Goal: Communication & Community: Answer question/provide support

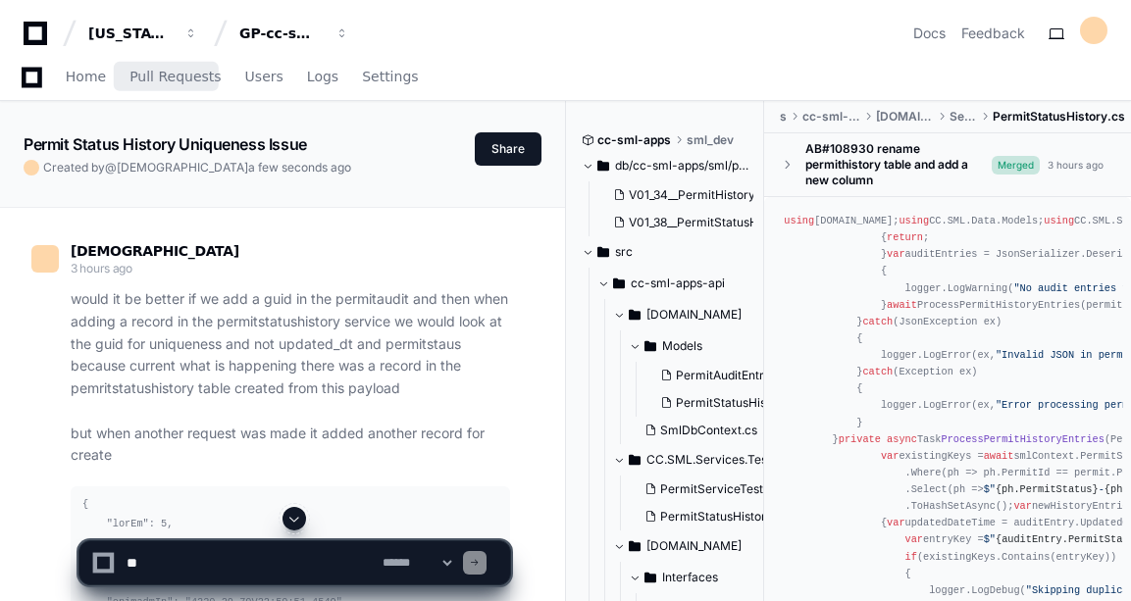
scroll to position [20458, 0]
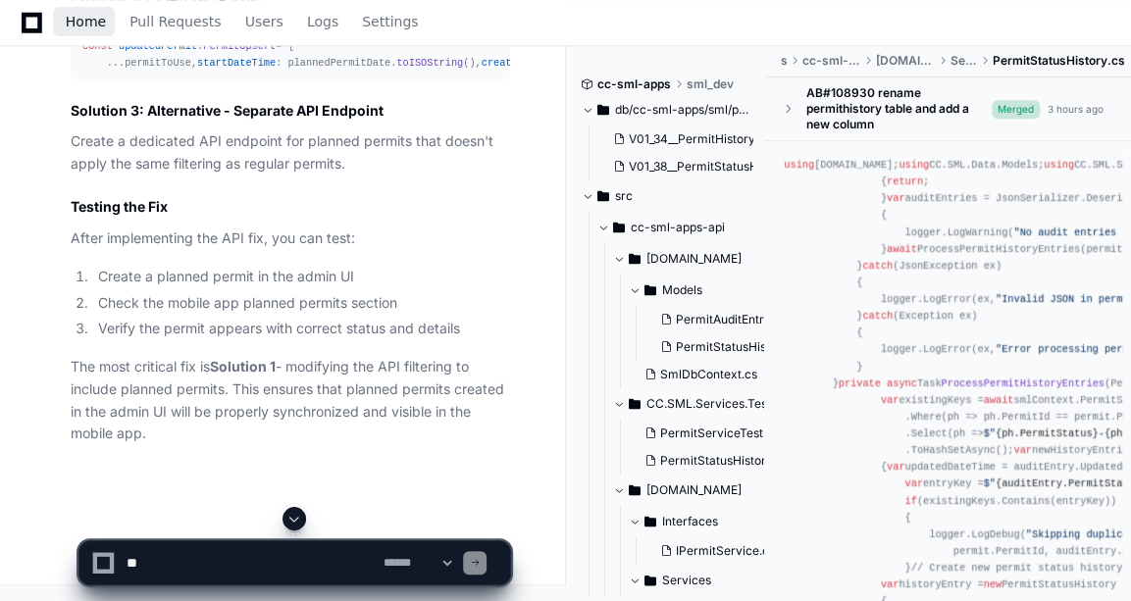
click at [70, 18] on span "Home" at bounding box center [86, 22] width 40 height 12
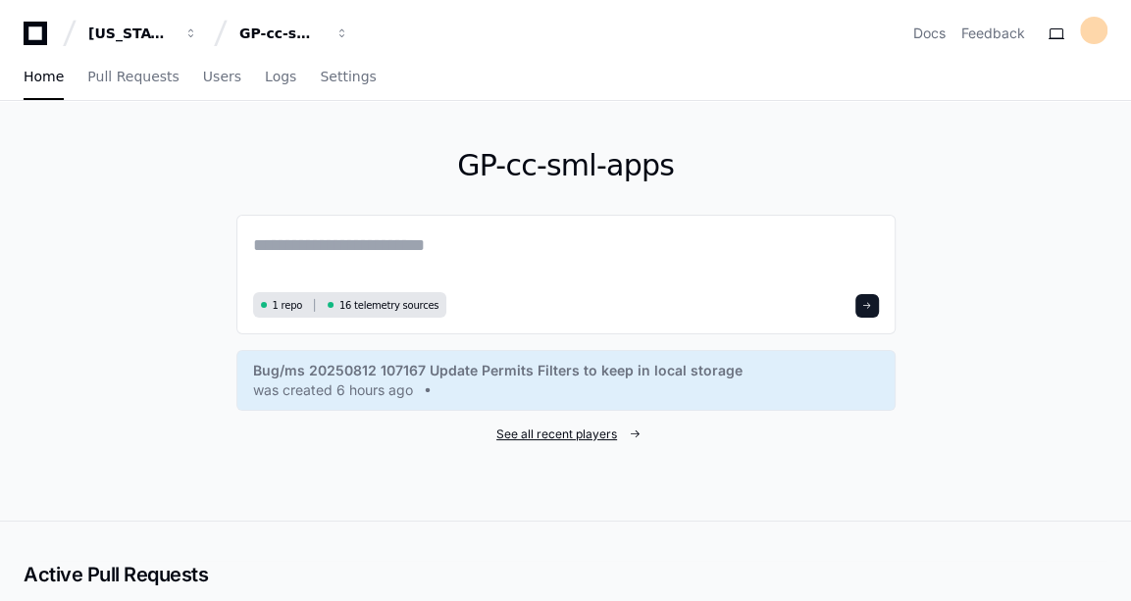
click at [552, 428] on span "See all recent players" at bounding box center [556, 435] width 121 height 16
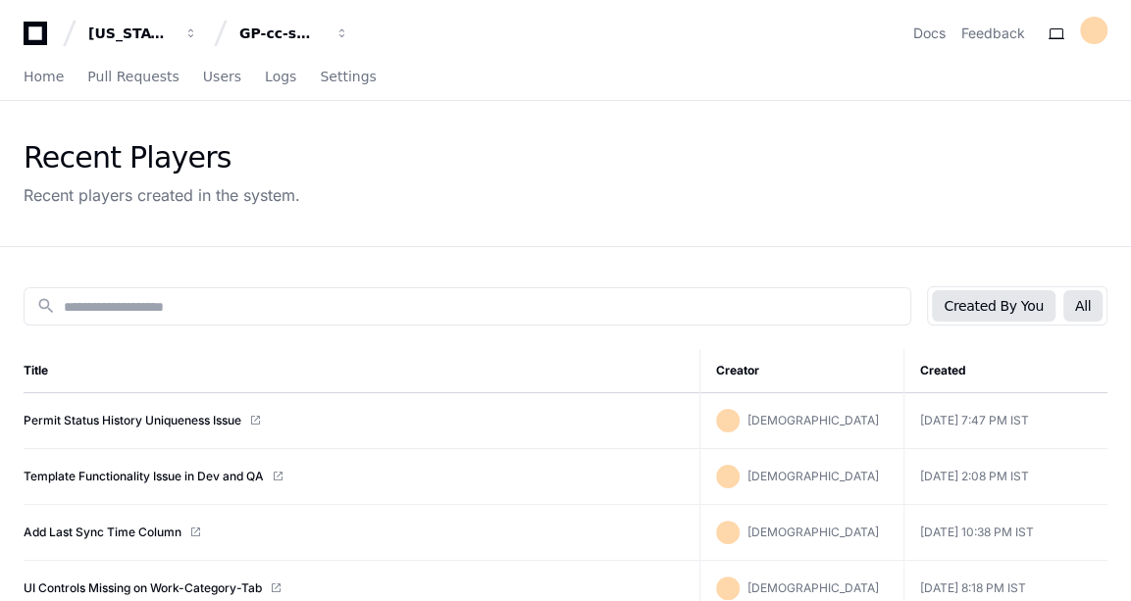
click at [1095, 304] on button "All" at bounding box center [1083, 305] width 39 height 31
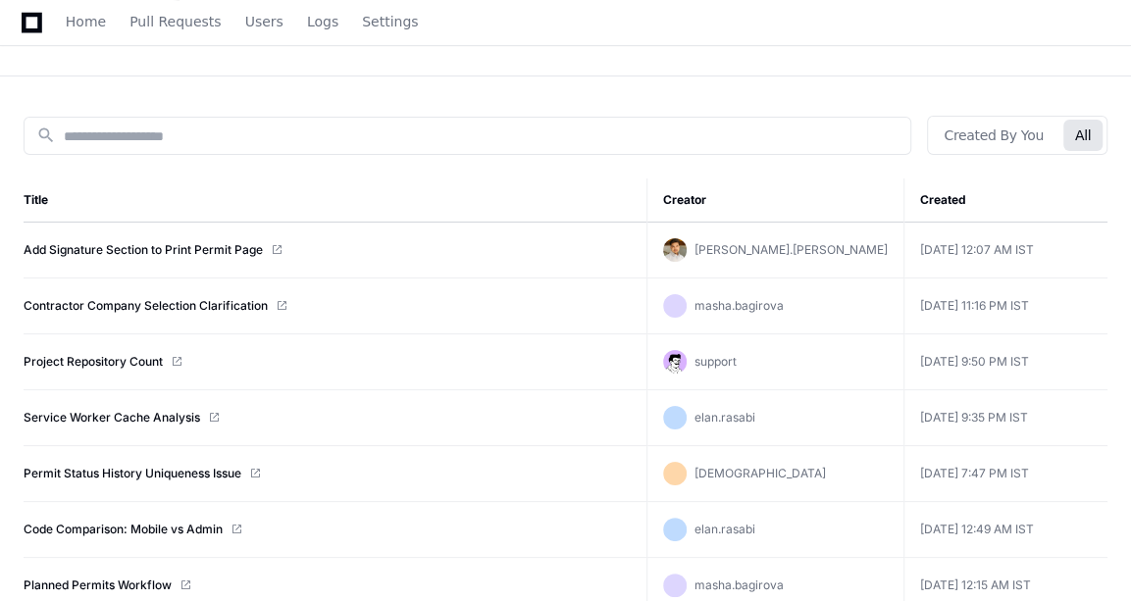
scroll to position [172, 0]
click at [119, 363] on link "Project Repository Count" at bounding box center [93, 361] width 139 height 16
click at [147, 475] on link "Permit Status History Uniqueness Issue" at bounding box center [133, 473] width 218 height 16
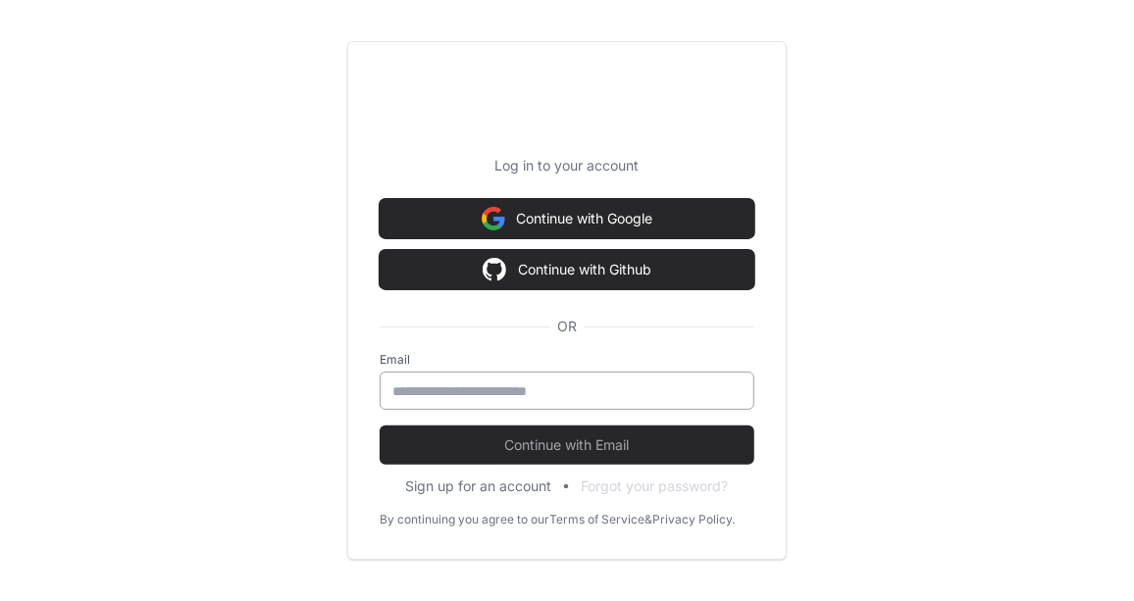
click at [426, 408] on div at bounding box center [567, 391] width 375 height 38
click at [455, 390] on input "email" at bounding box center [566, 392] width 349 height 20
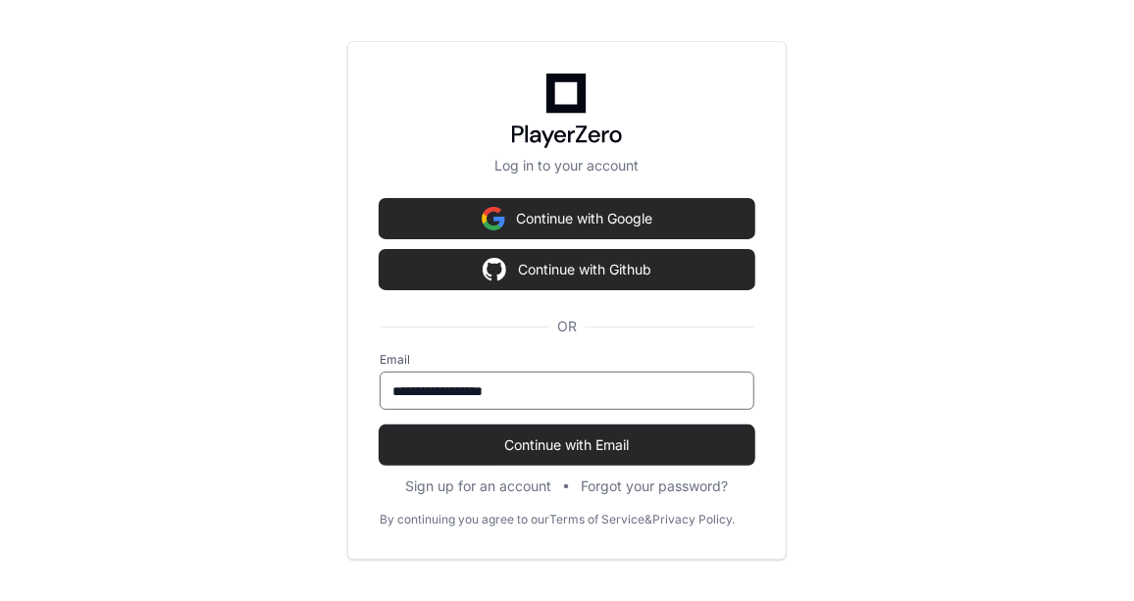
type input "**********"
click at [380, 426] on button "Continue with Email" at bounding box center [567, 445] width 375 height 39
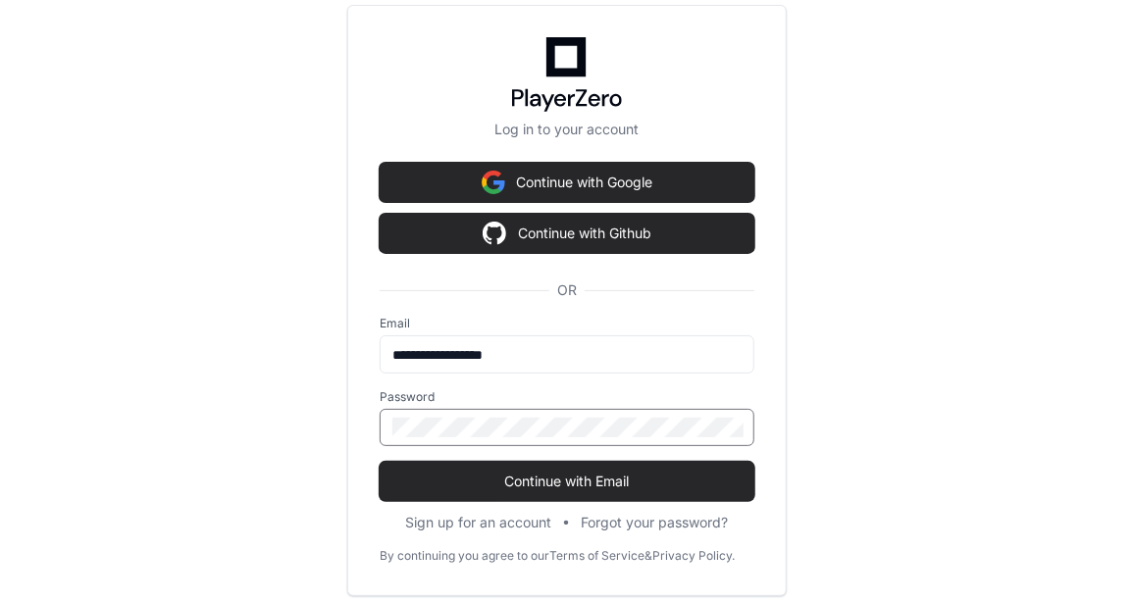
click at [380, 462] on button "Continue with Email" at bounding box center [567, 481] width 375 height 39
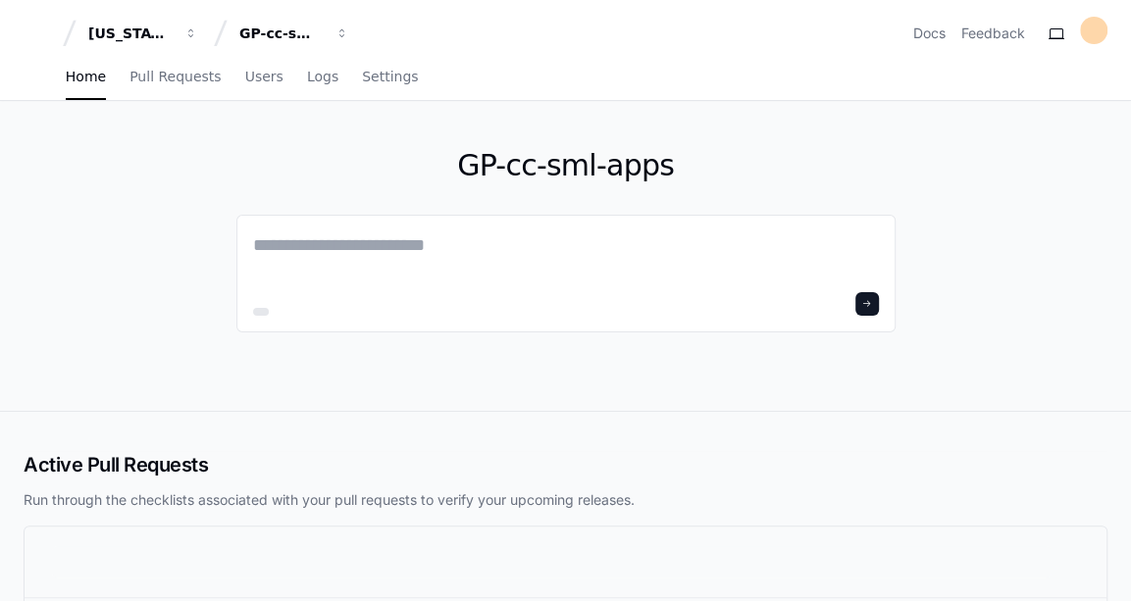
scroll to position [124, 0]
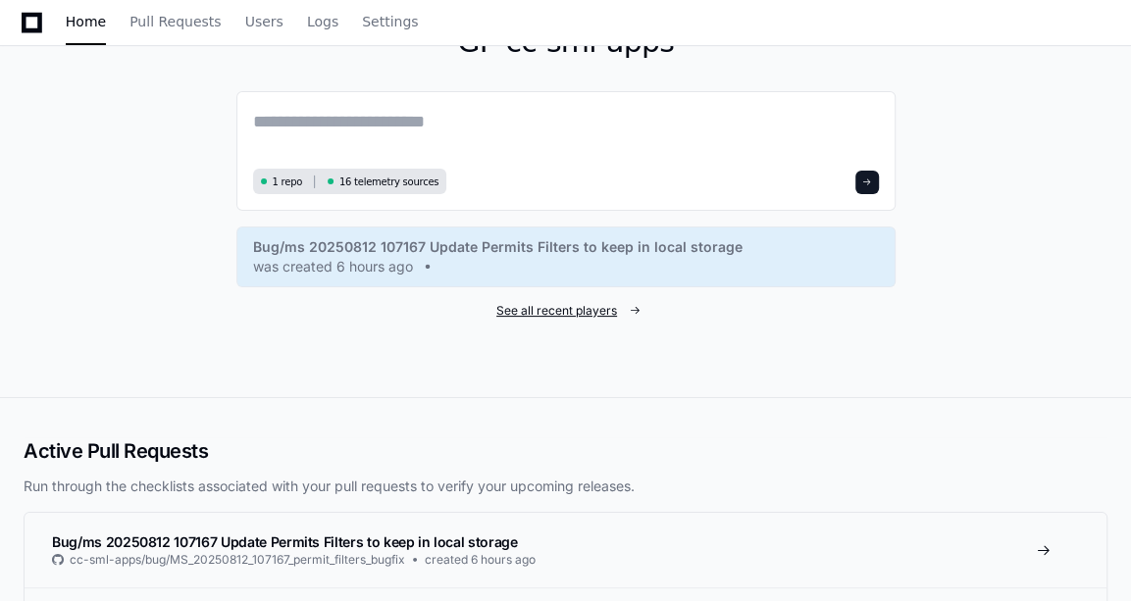
click at [529, 307] on span "See all recent players" at bounding box center [556, 311] width 121 height 16
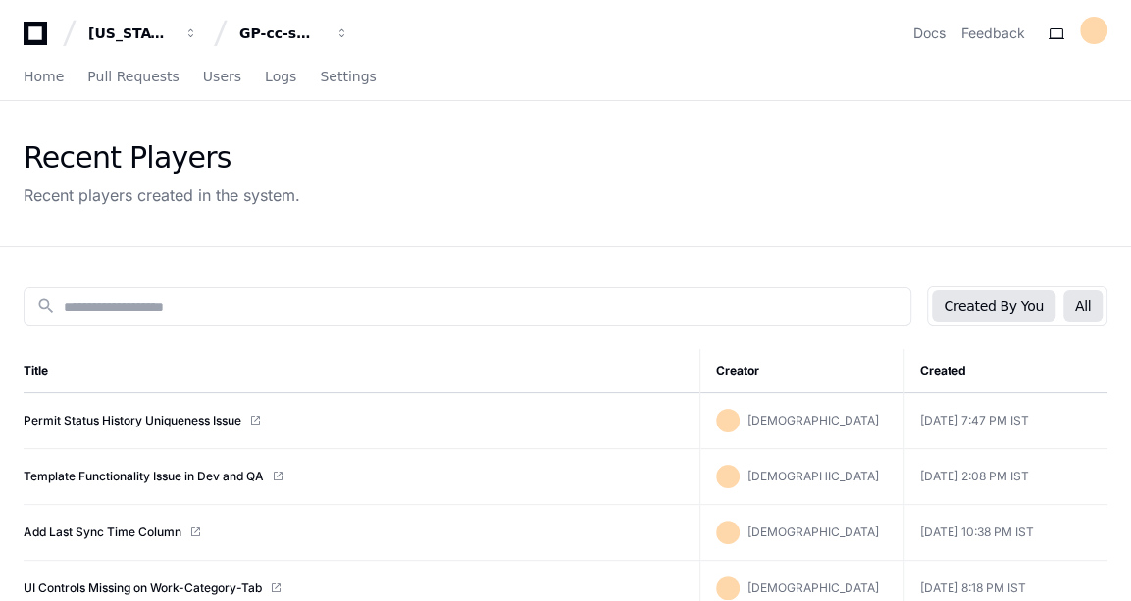
click at [1075, 292] on button "All" at bounding box center [1083, 305] width 39 height 31
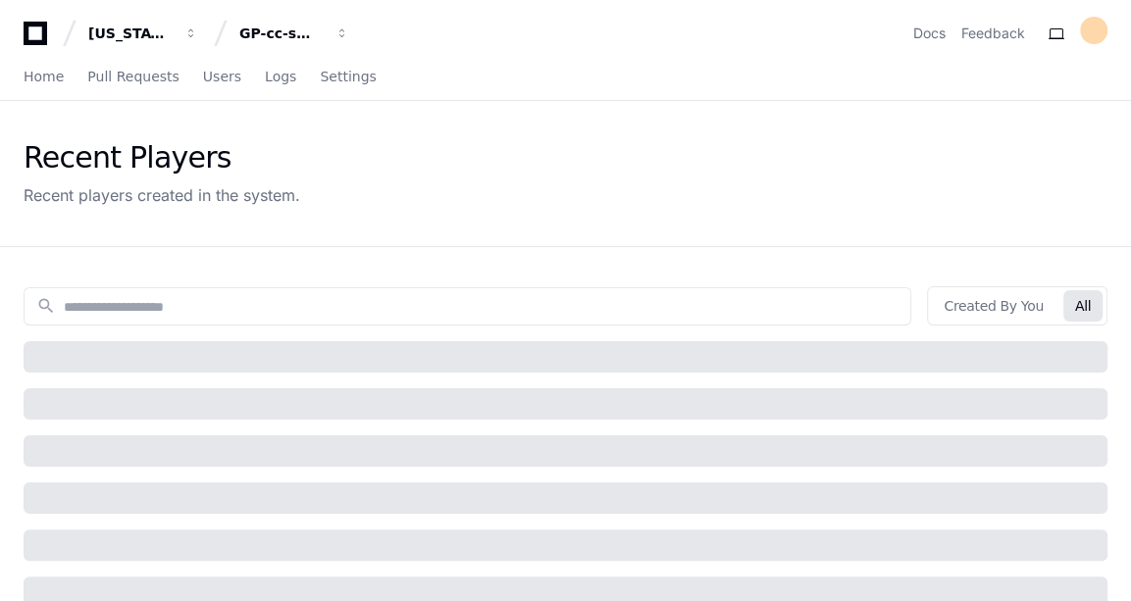
click at [1075, 292] on button "All" at bounding box center [1083, 305] width 39 height 31
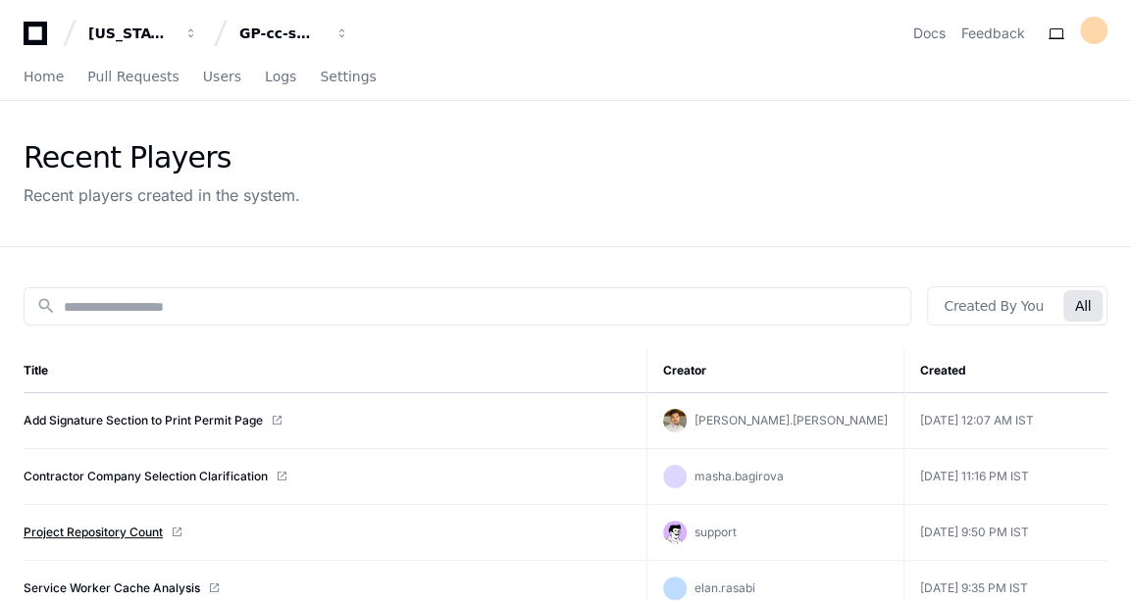
click at [109, 536] on link "Project Repository Count" at bounding box center [93, 533] width 139 height 16
click at [214, 414] on link "Add Signature Section to Print Permit Page" at bounding box center [143, 421] width 239 height 16
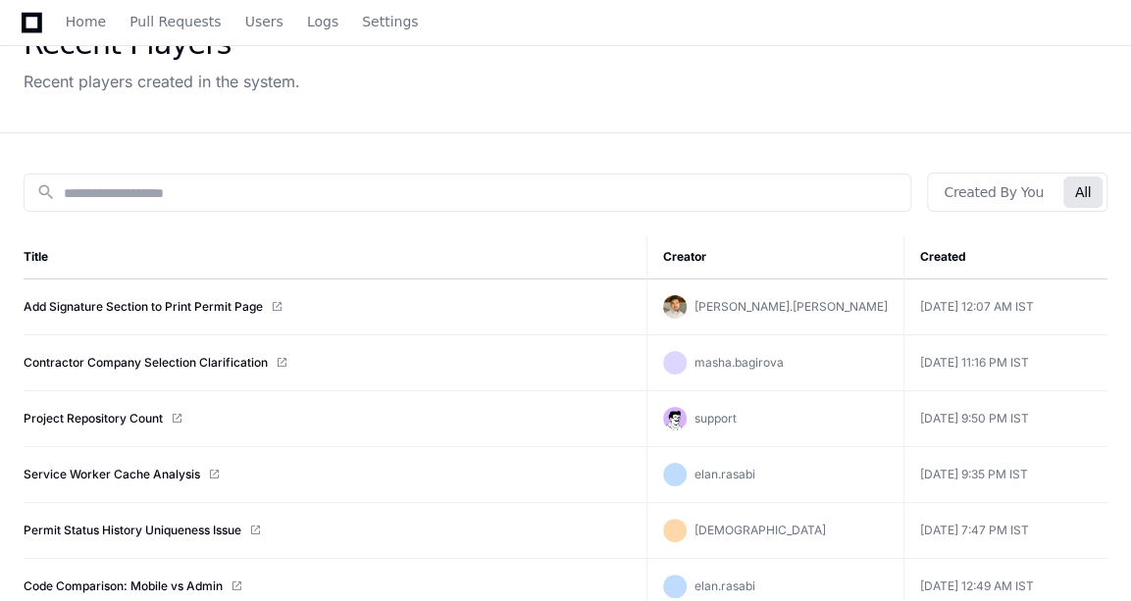
scroll to position [47, 0]
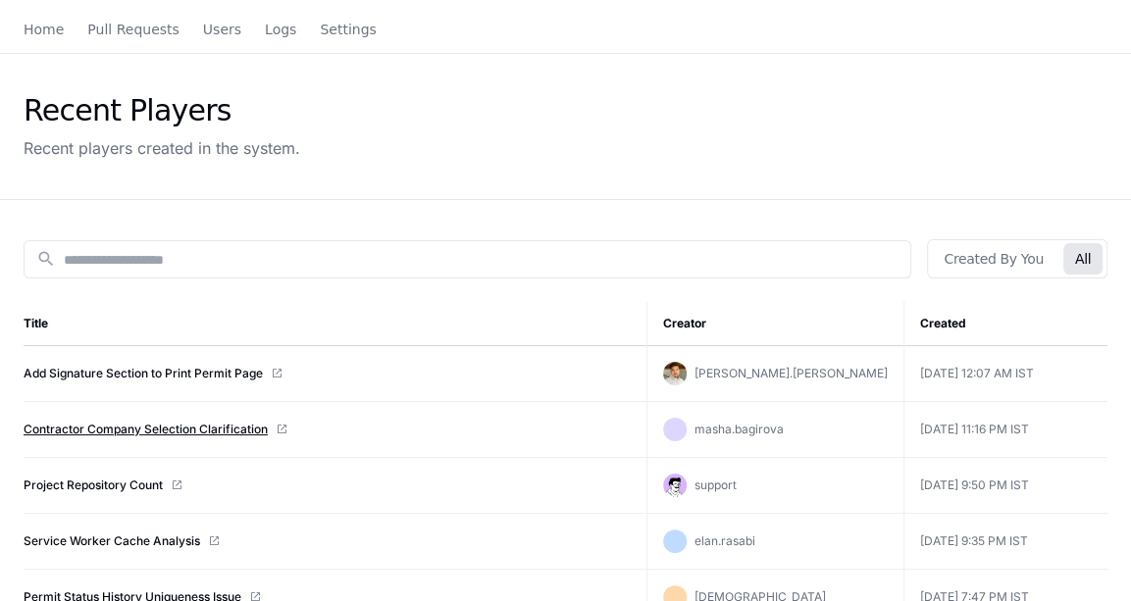
click at [117, 424] on link "Contractor Company Selection Clarification" at bounding box center [146, 430] width 244 height 16
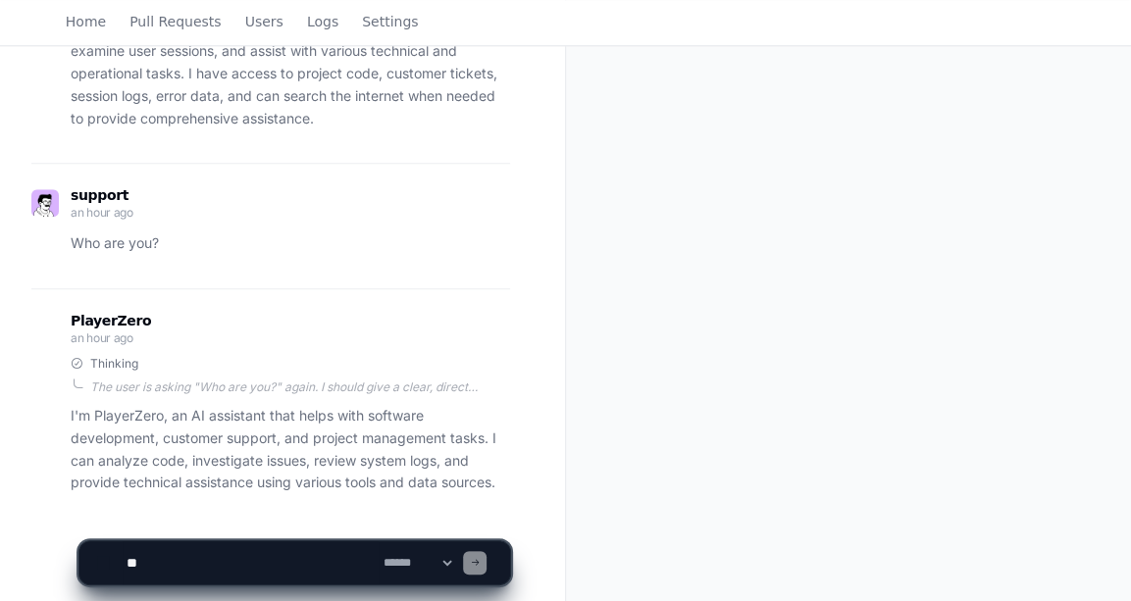
scroll to position [1018, 0]
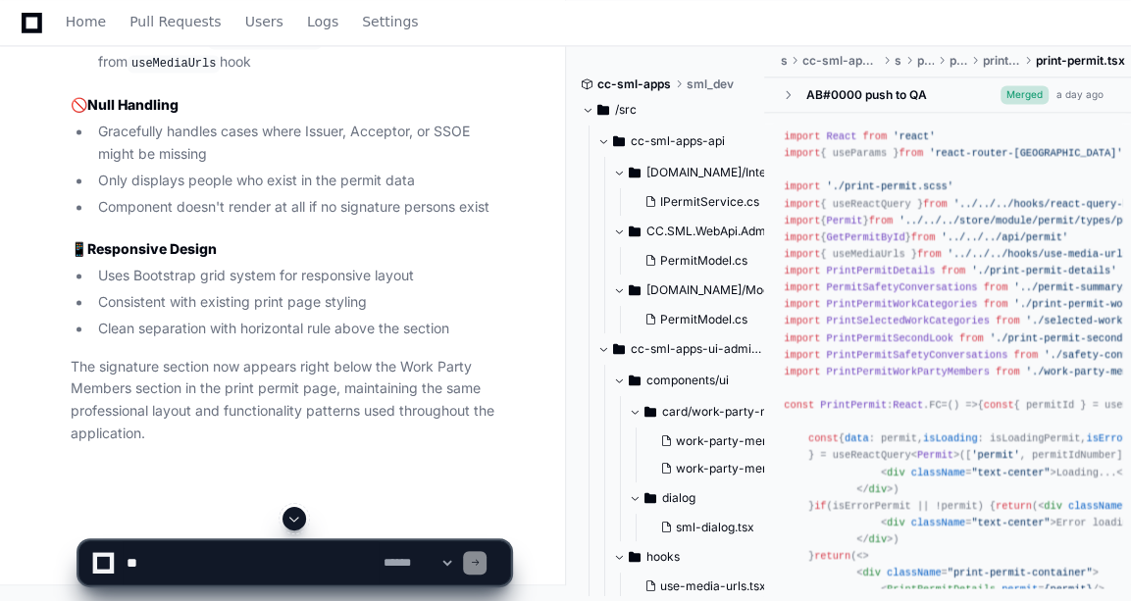
scroll to position [7158, 0]
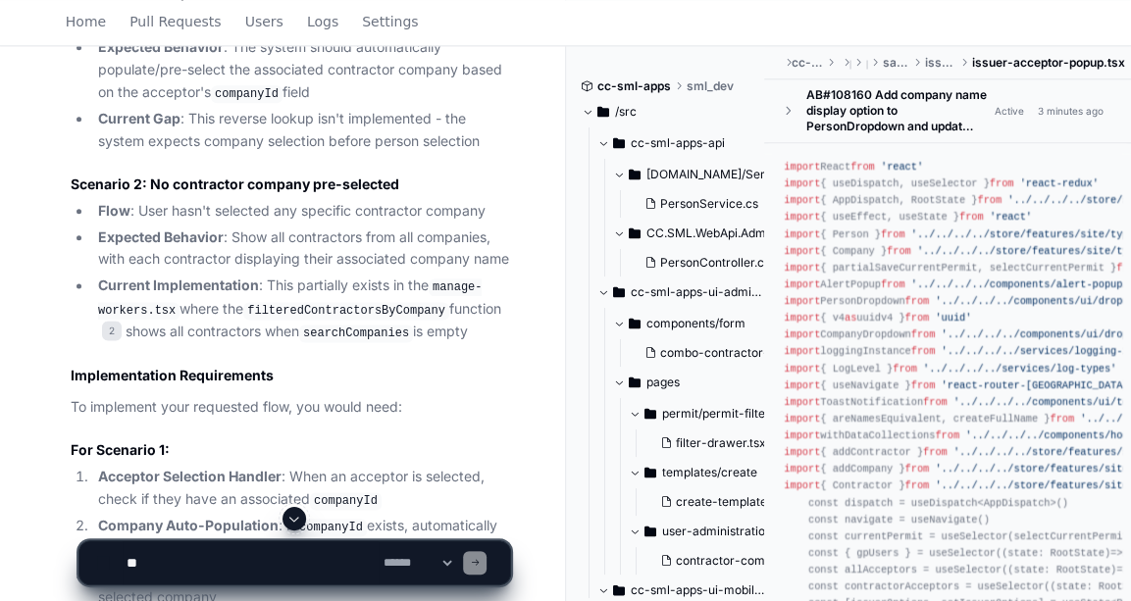
scroll to position [1789, 0]
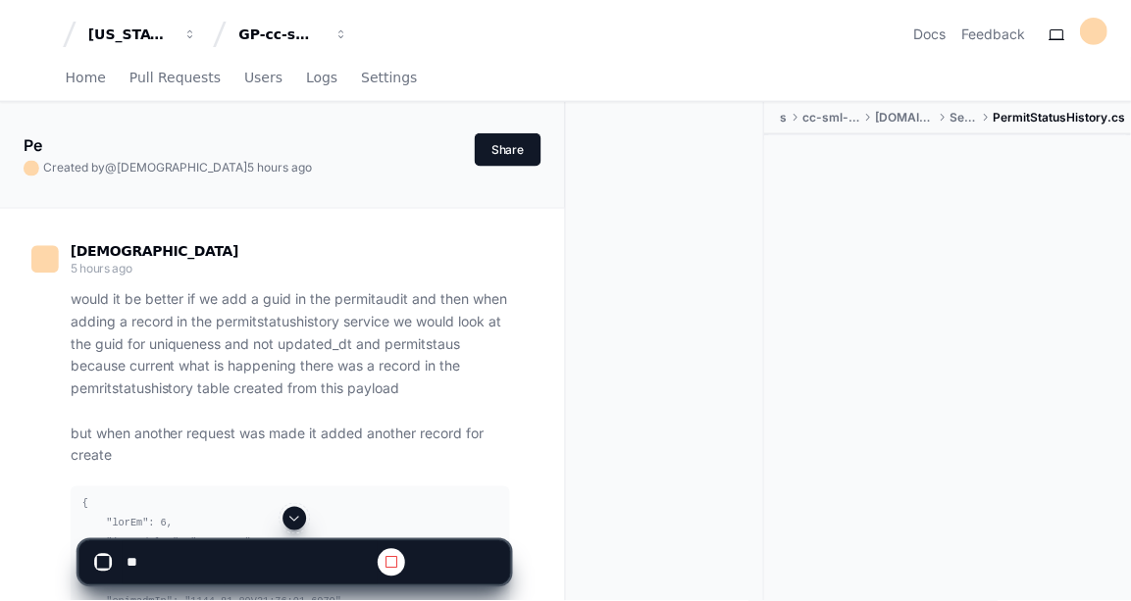
scroll to position [12779, 0]
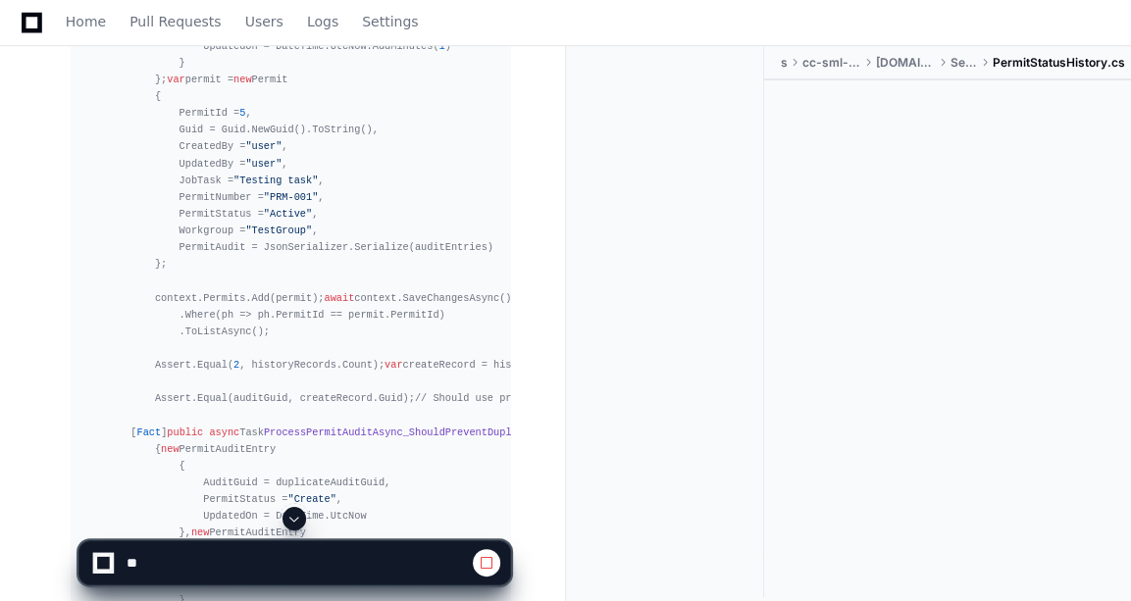
drag, startPoint x: 304, startPoint y: 507, endPoint x: 295, endPoint y: 516, distance: 12.5
click at [295, 516] on div at bounding box center [294, 519] width 433 height 24
click at [295, 516] on span at bounding box center [295, 519] width 16 height 16
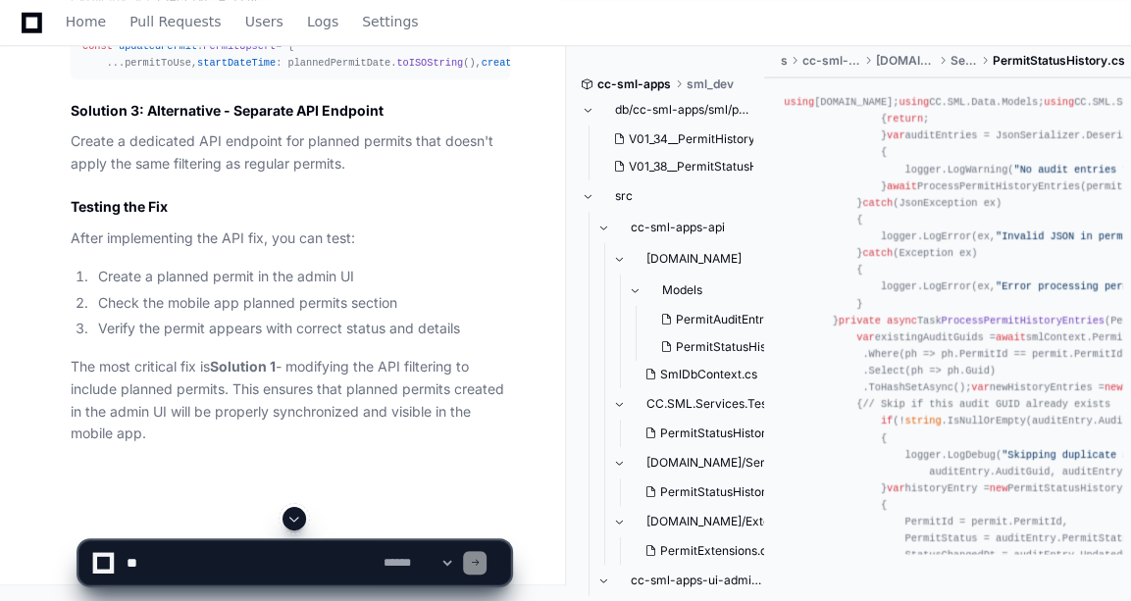
scroll to position [21618, 0]
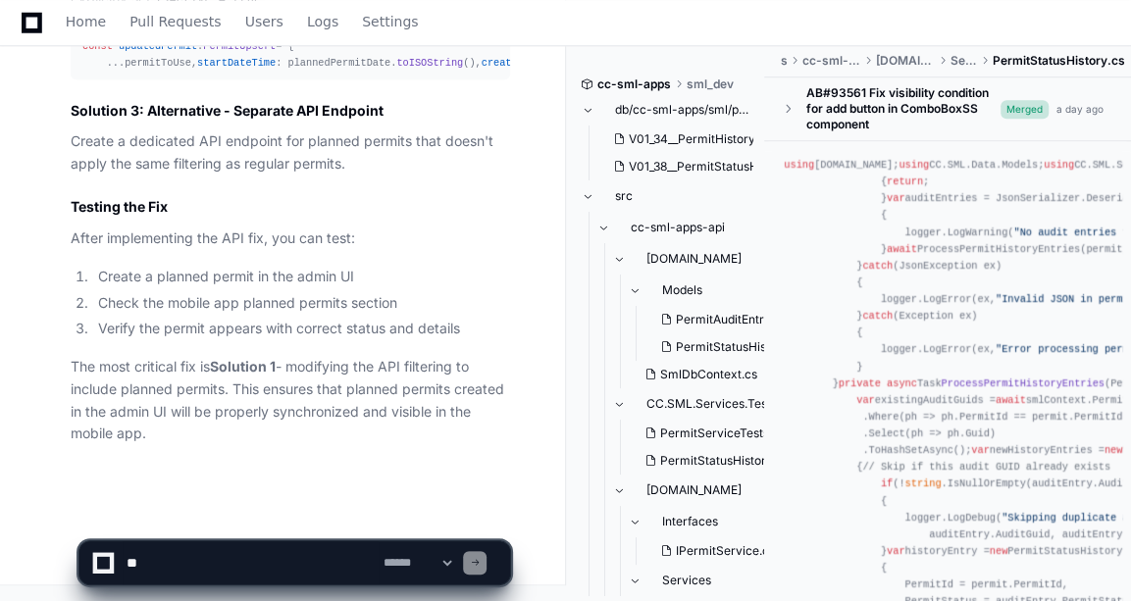
click at [255, 546] on textarea at bounding box center [251, 563] width 256 height 43
paste textarea "**********"
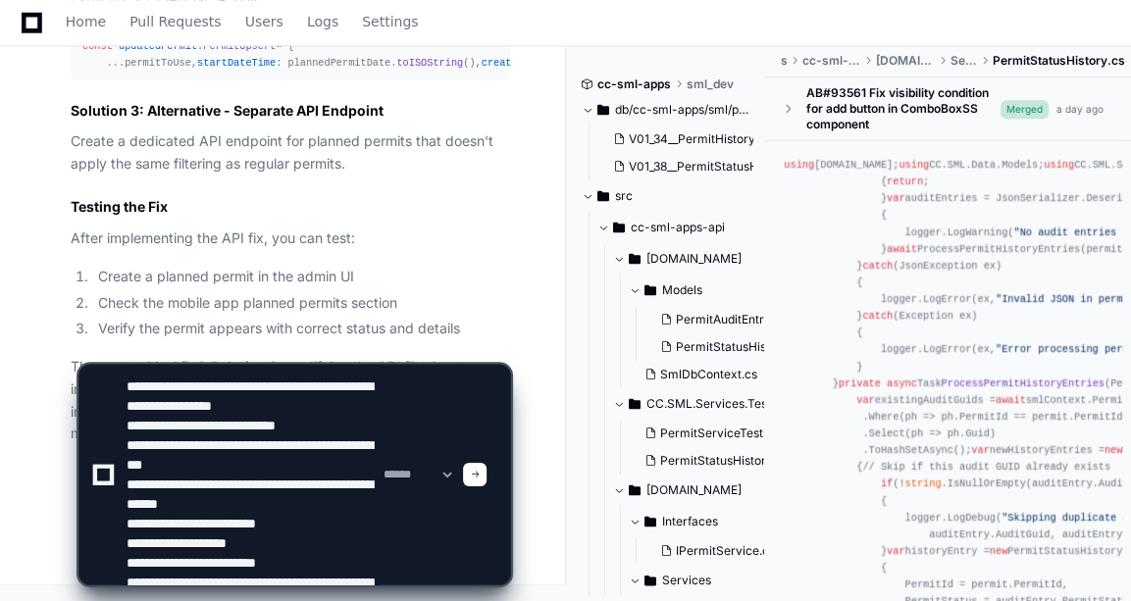
scroll to position [84, 0]
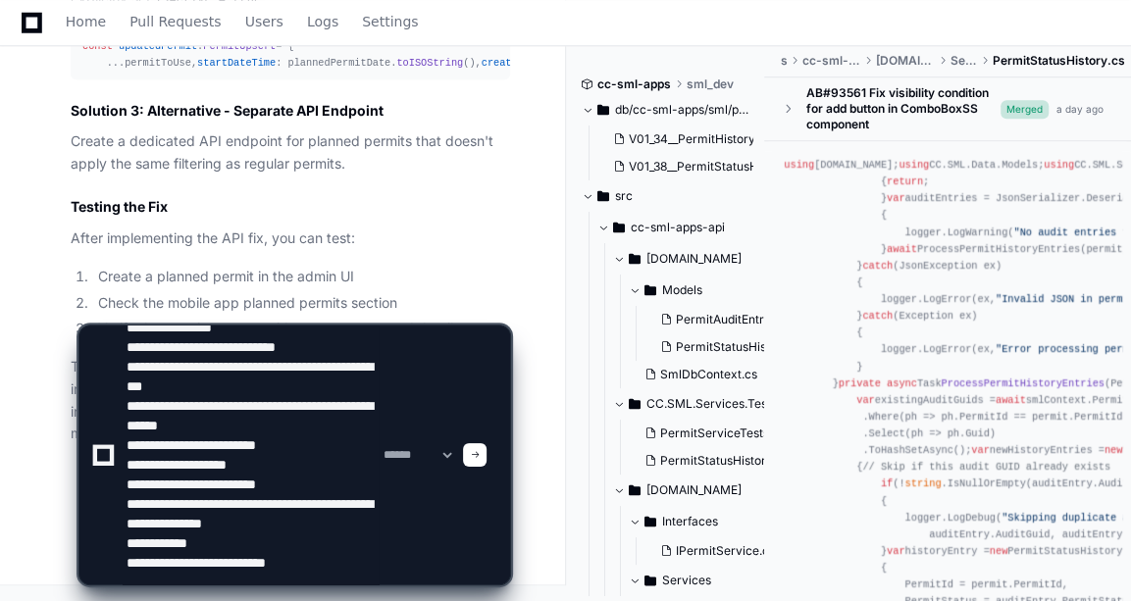
paste textarea "**********"
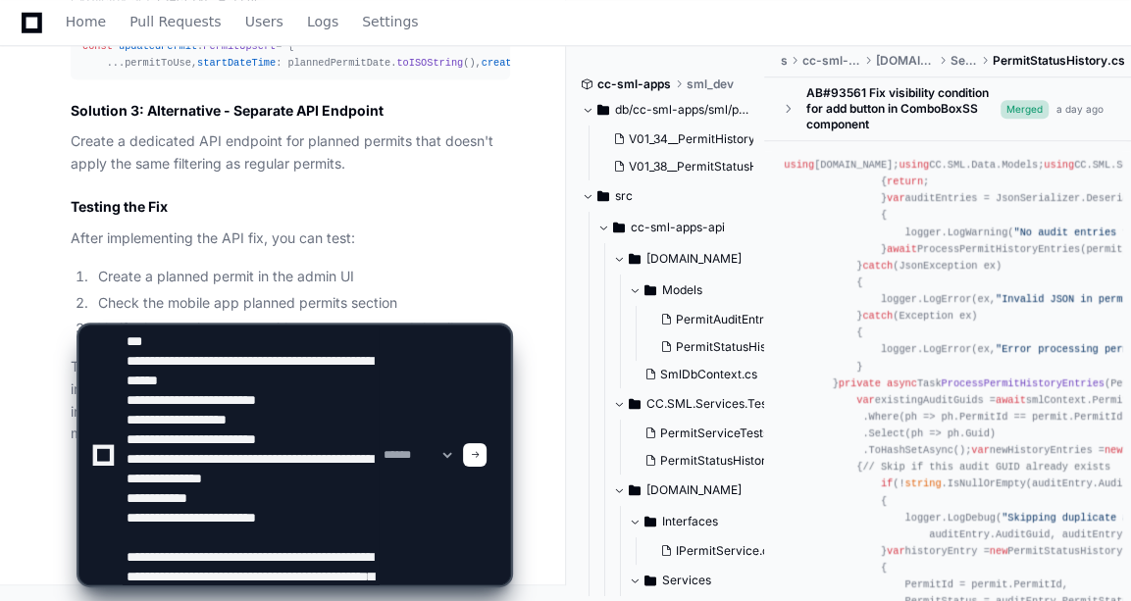
scroll to position [124, 0]
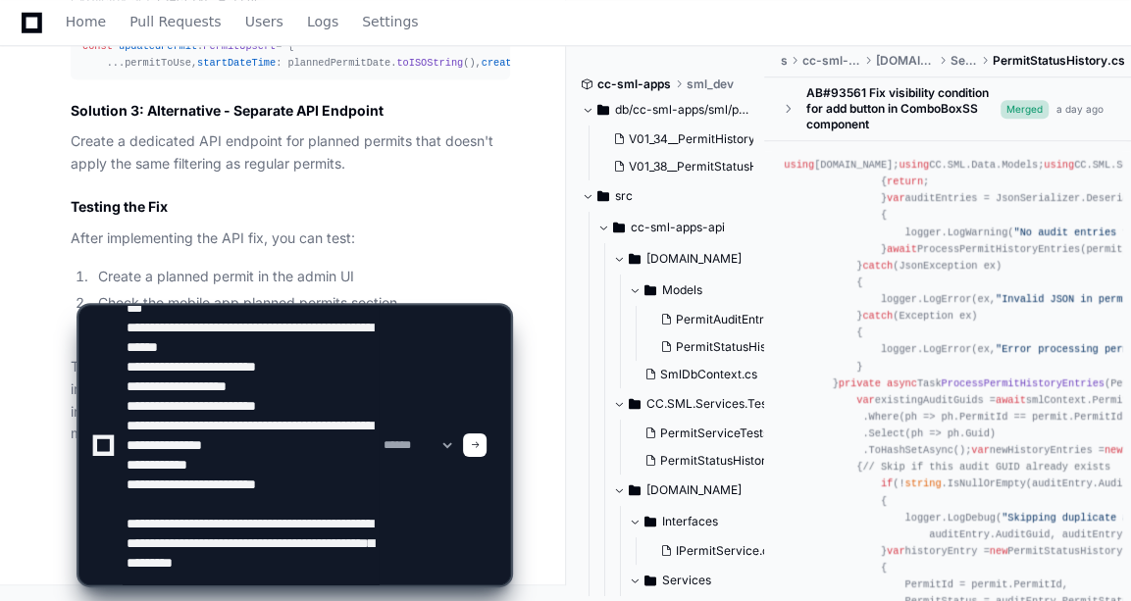
paste textarea "**********"
type textarea "**********"
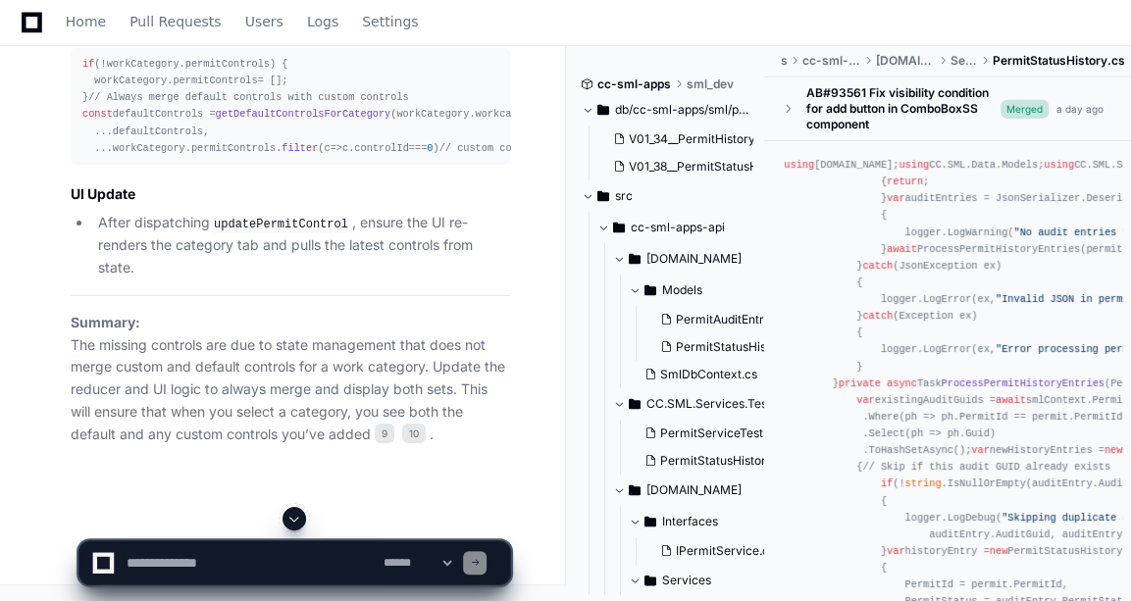
scroll to position [24165, 0]
